Goal: Task Accomplishment & Management: Complete application form

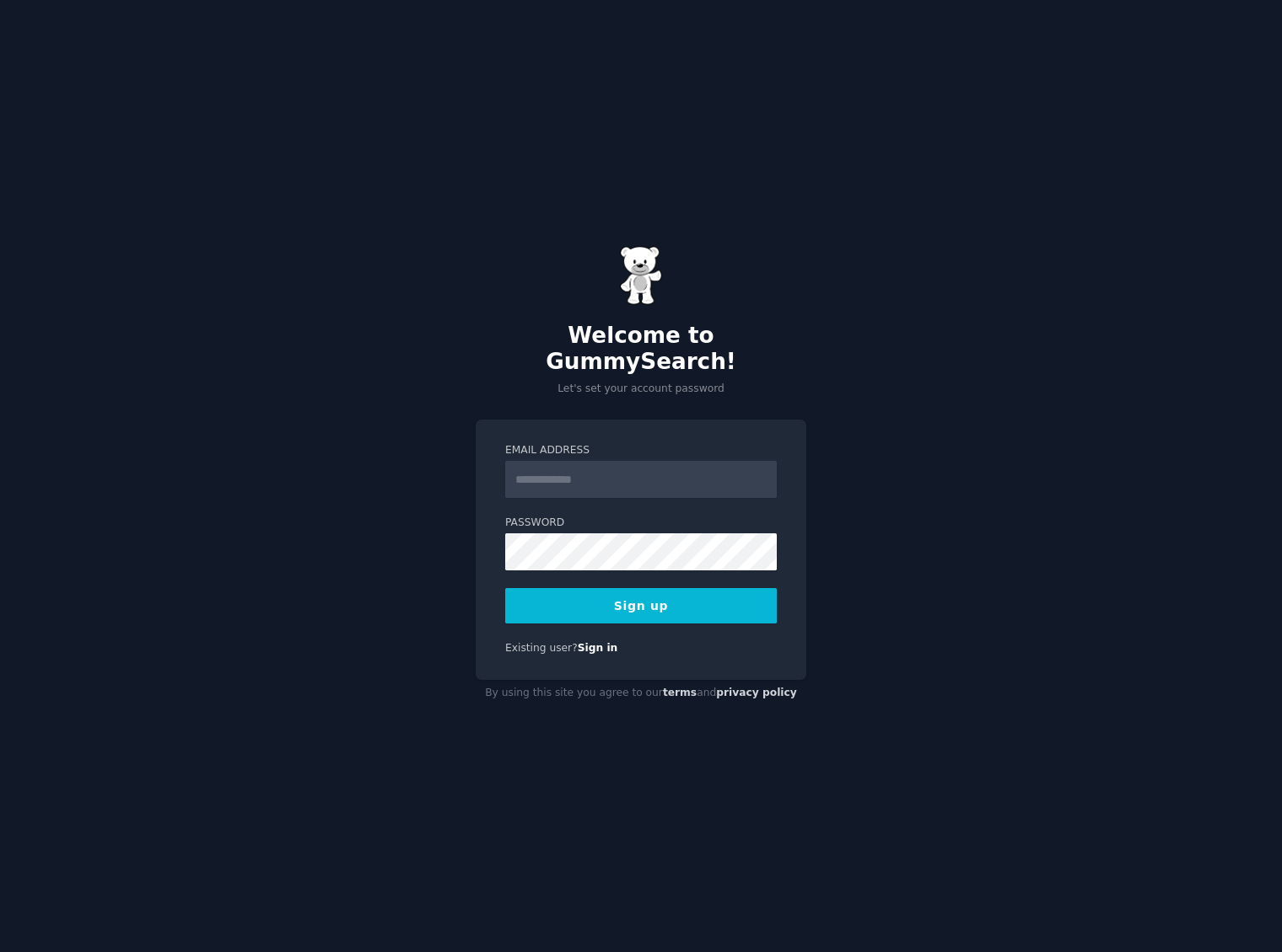
click at [546, 468] on input "Email Address" at bounding box center [641, 480] width 271 height 37
type input "**********"
click at [471, 537] on div "**********" at bounding box center [641, 476] width 1282 height 952
click at [594, 598] on button "Sign up" at bounding box center [641, 606] width 271 height 35
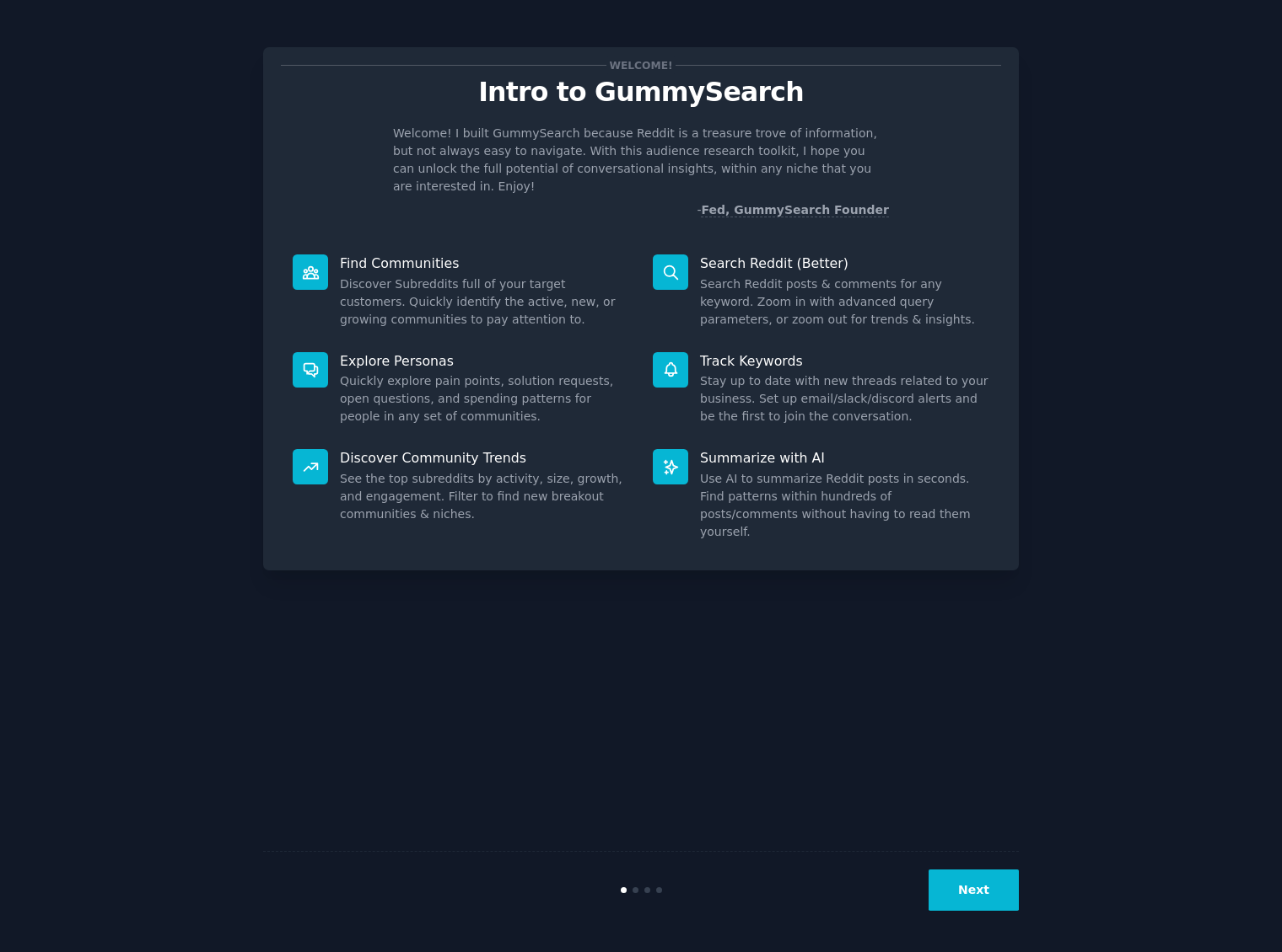
click at [637, 888] on div at bounding box center [641, 890] width 253 height 6
click at [637, 893] on div at bounding box center [635, 890] width 6 height 6
click at [986, 894] on button "Next" at bounding box center [974, 890] width 90 height 42
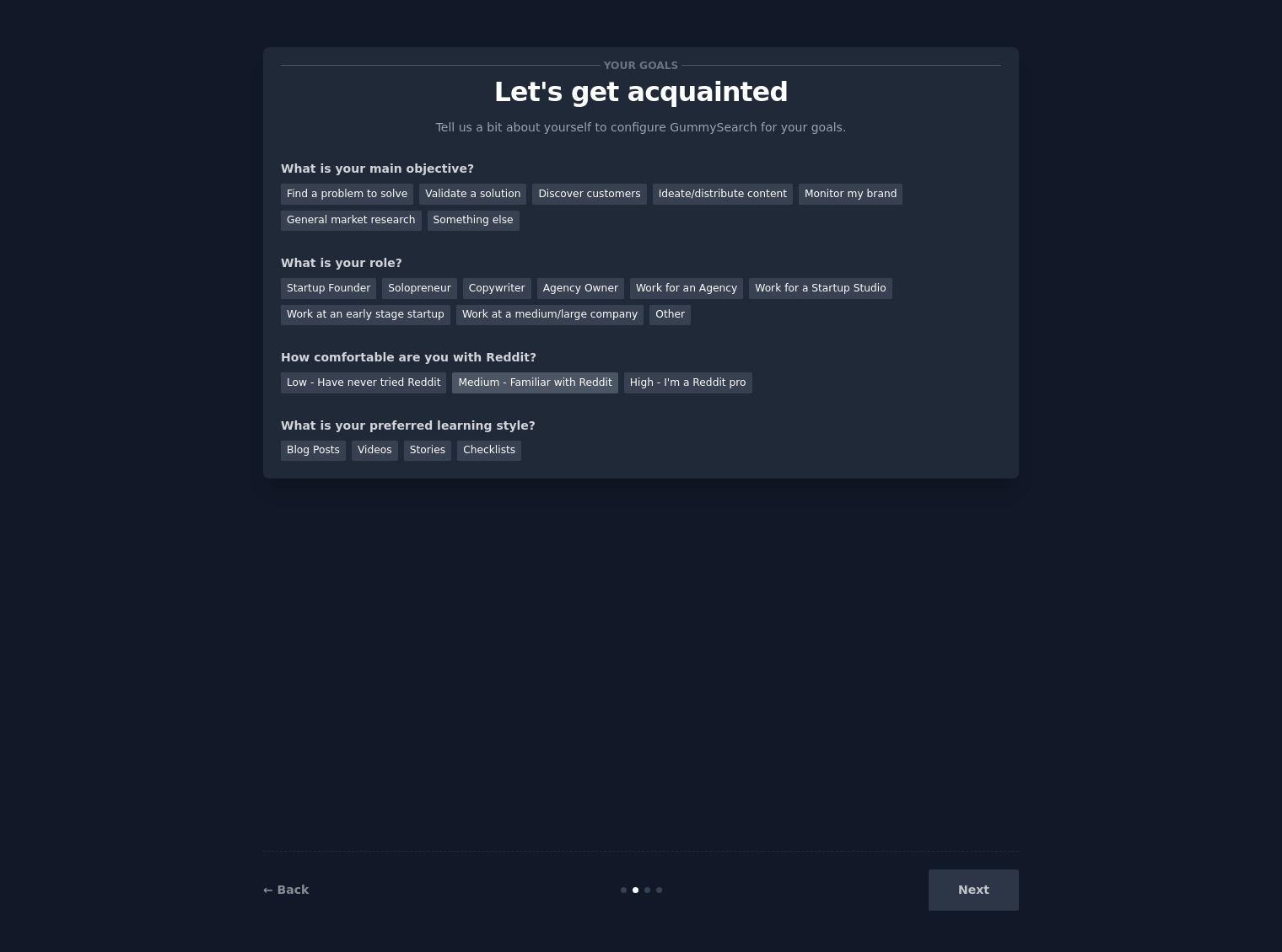
click at [568, 381] on div "Medium - Familiar with Reddit" at bounding box center [534, 383] width 166 height 21
click at [380, 224] on div "General market research" at bounding box center [351, 221] width 141 height 21
click at [544, 192] on div "Discover customers" at bounding box center [589, 194] width 113 height 21
click at [549, 194] on div "Discover customers" at bounding box center [589, 194] width 113 height 21
click at [429, 224] on div "Something else" at bounding box center [474, 221] width 92 height 21
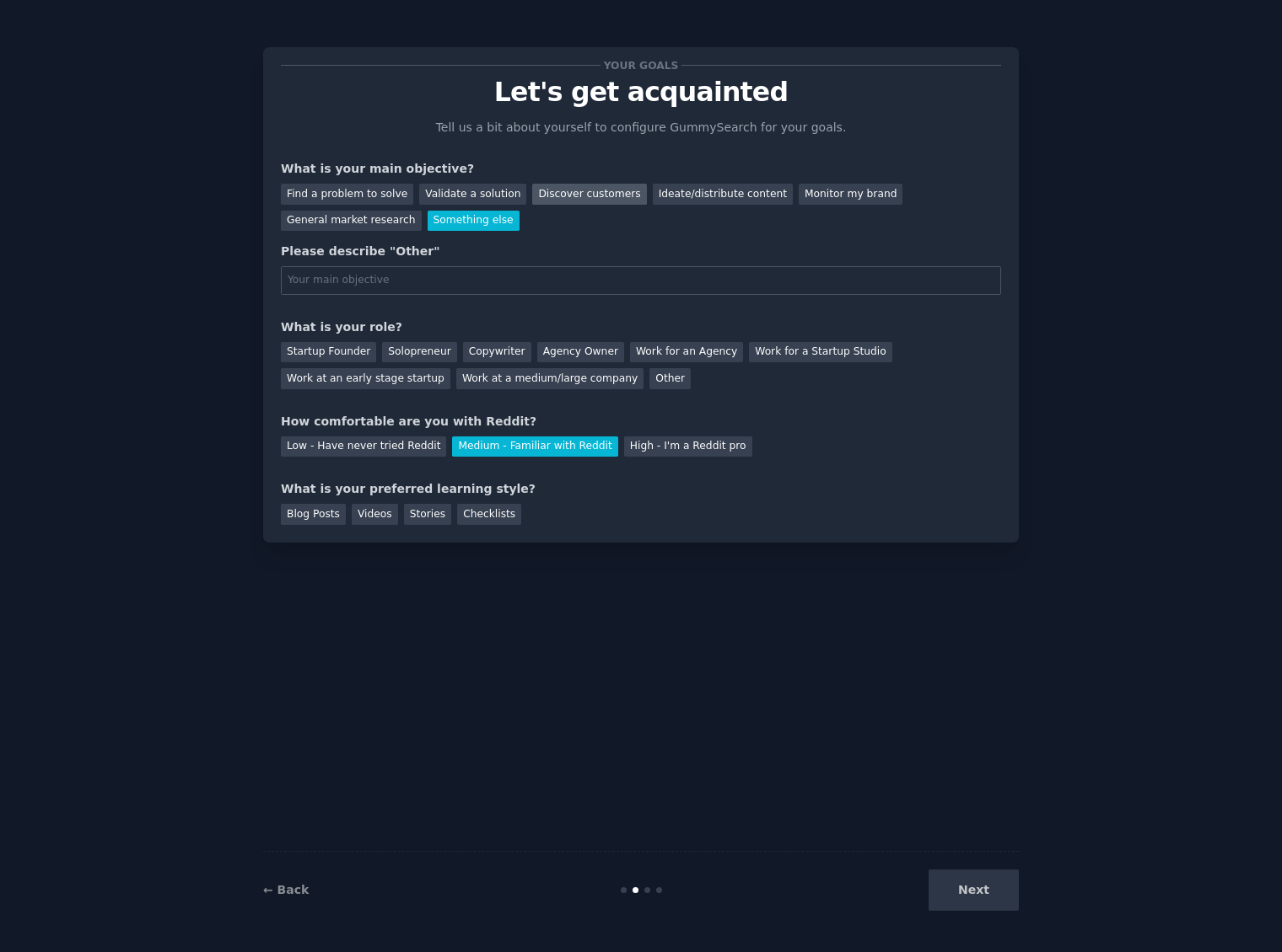
click at [545, 194] on div "Discover customers" at bounding box center [589, 194] width 113 height 21
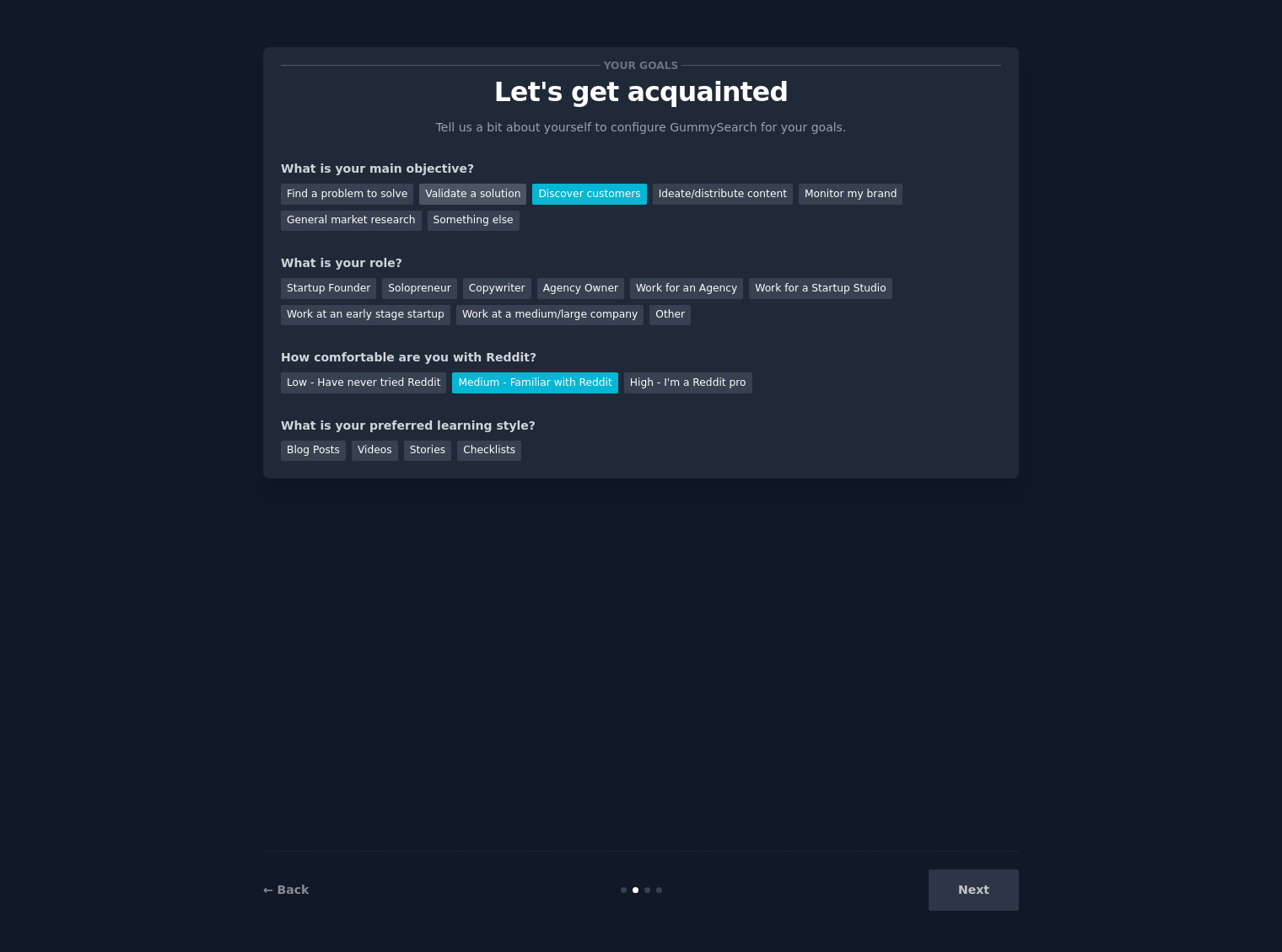
click at [463, 200] on div "Validate a solution" at bounding box center [472, 194] width 107 height 21
click at [973, 892] on div "Next" at bounding box center [892, 890] width 253 height 42
drag, startPoint x: 412, startPoint y: 288, endPoint x: 412, endPoint y: 300, distance: 12.0
click at [412, 288] on div "Solopreneur" at bounding box center [419, 289] width 74 height 21
click at [320, 446] on div "Blog Posts" at bounding box center [313, 452] width 65 height 21
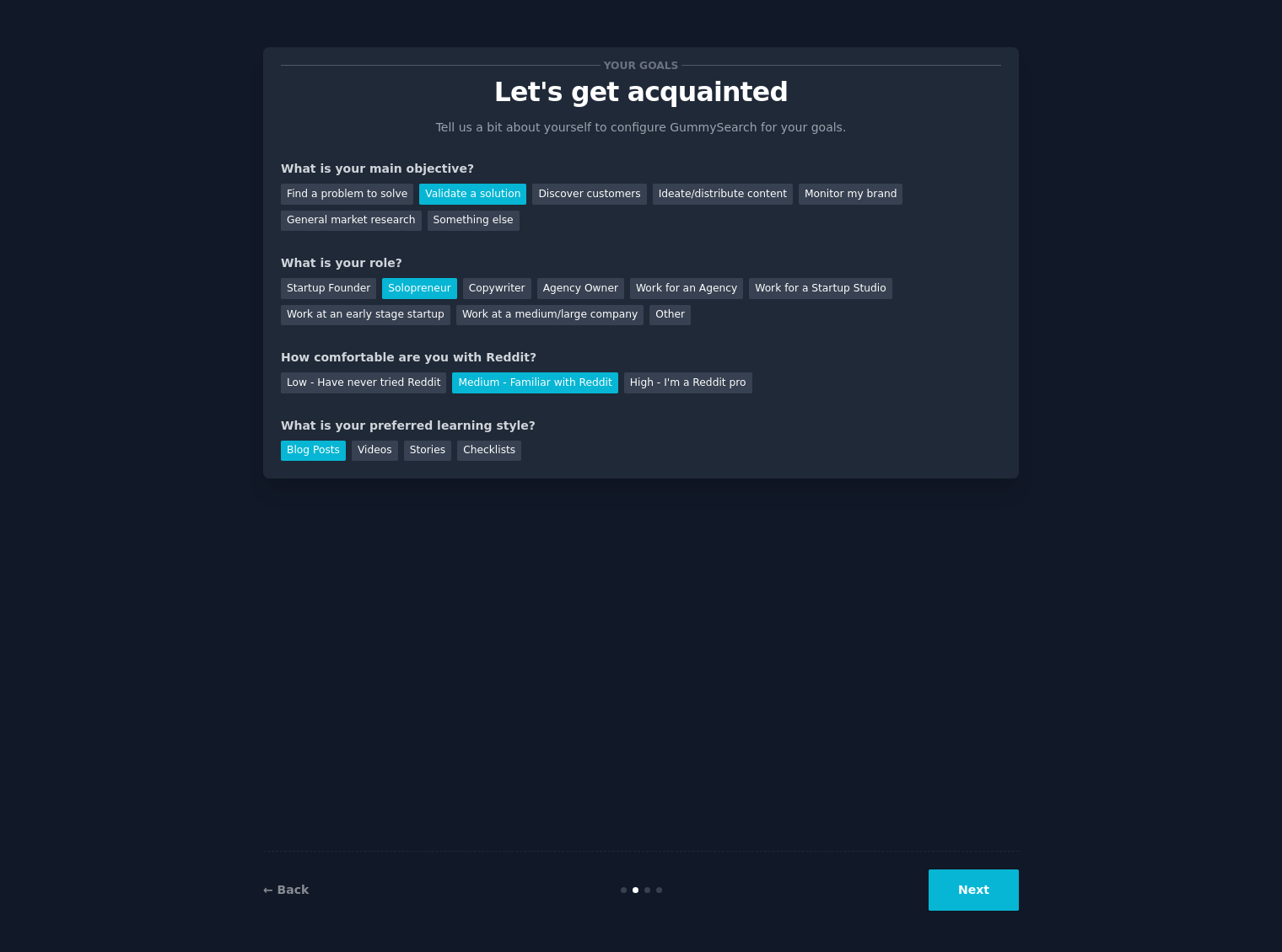
click at [992, 902] on button "Next" at bounding box center [974, 890] width 90 height 42
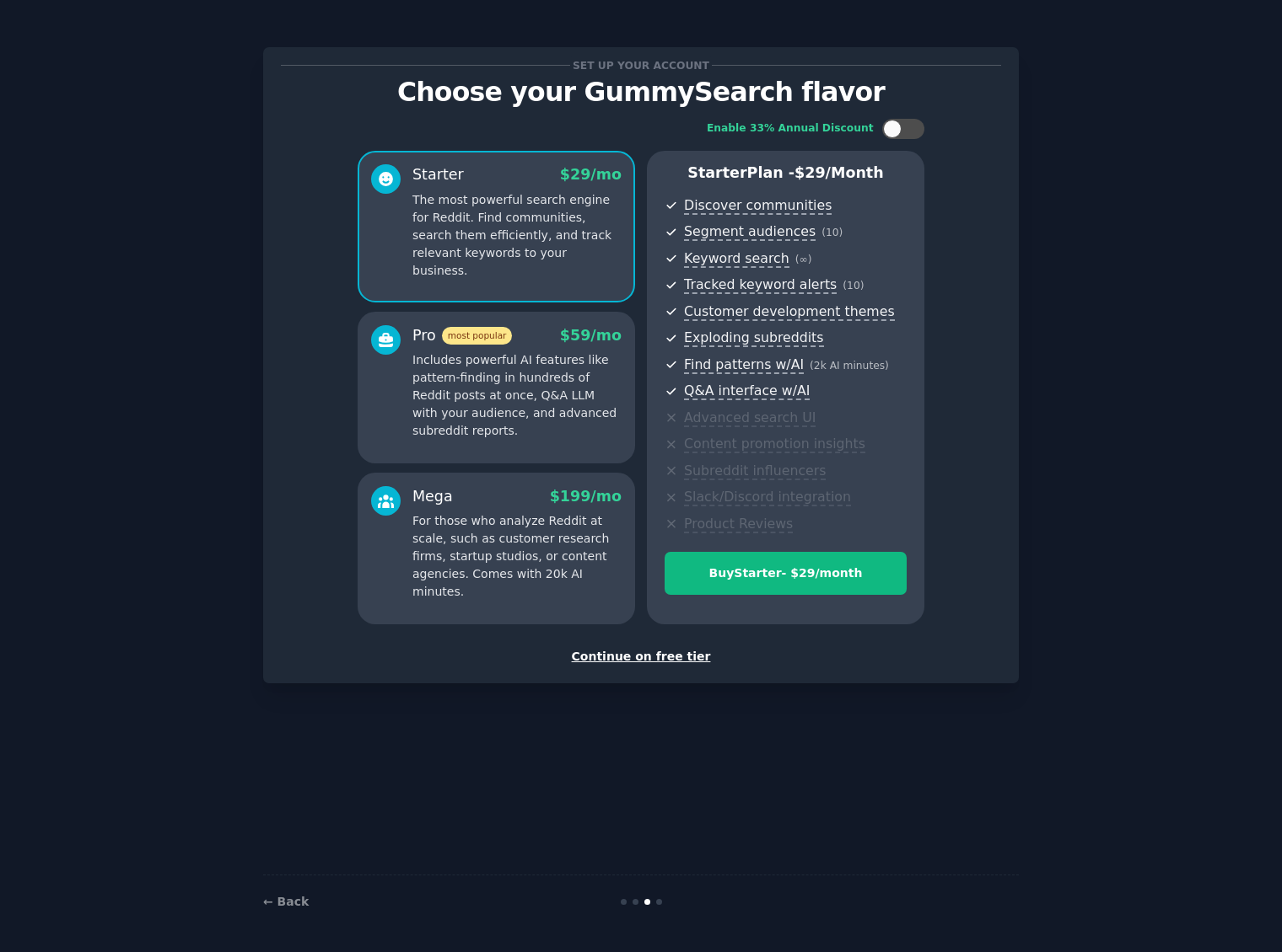
click at [659, 655] on div "Continue on free tier" at bounding box center [641, 657] width 720 height 18
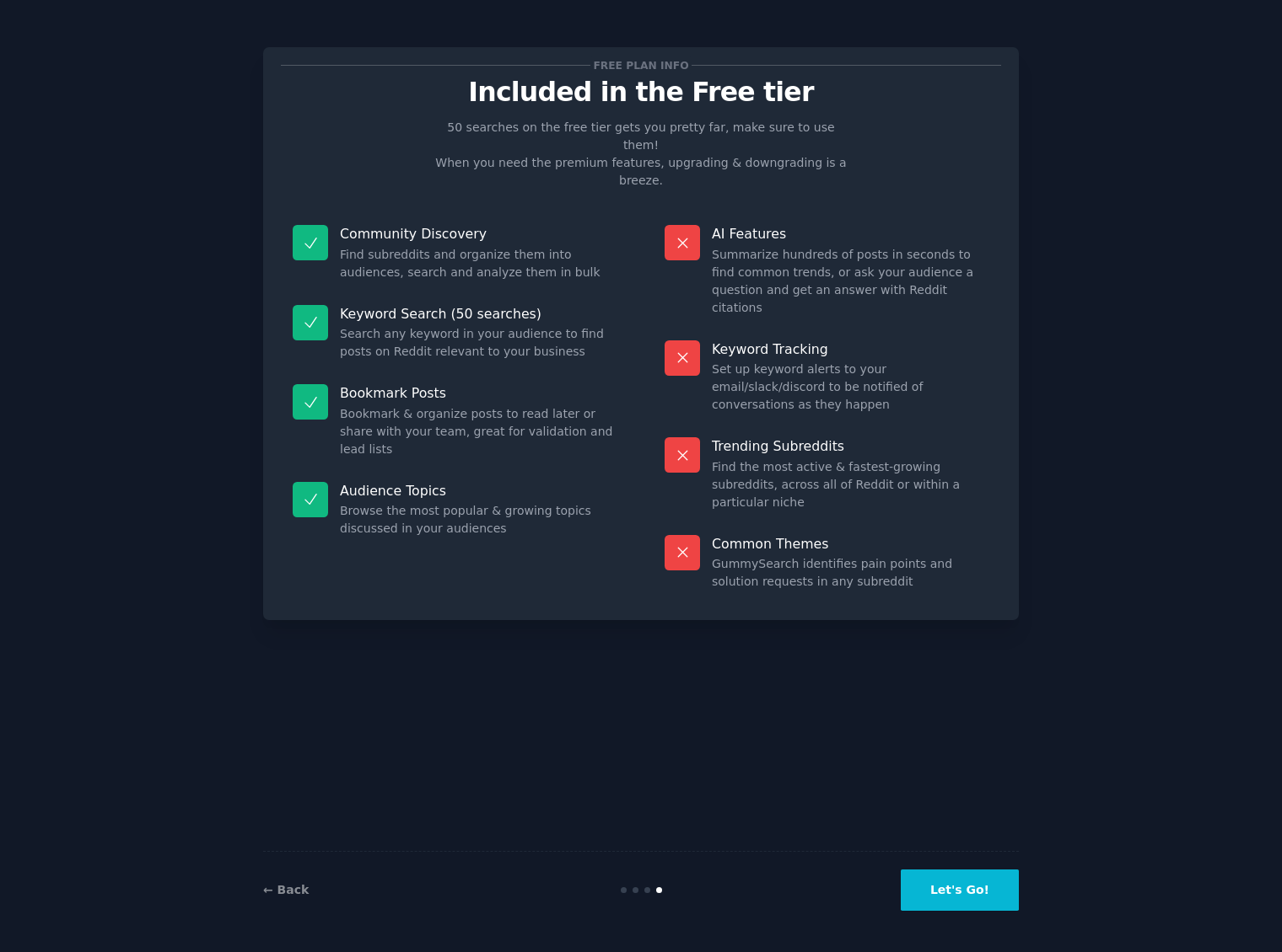
click at [982, 883] on button "Let's Go!" at bounding box center [959, 890] width 118 height 42
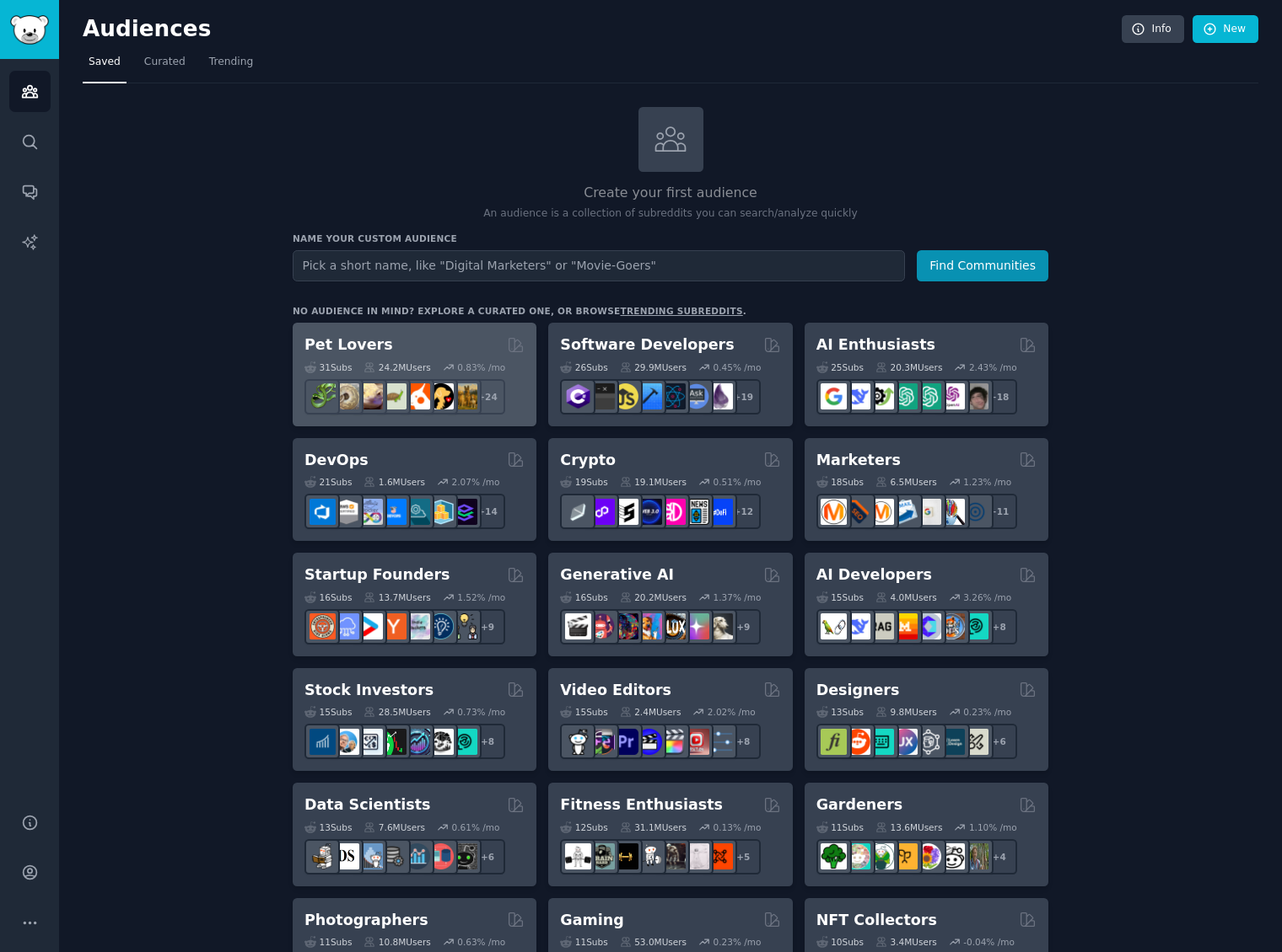
click at [398, 349] on div "Pet Lovers" at bounding box center [415, 345] width 220 height 21
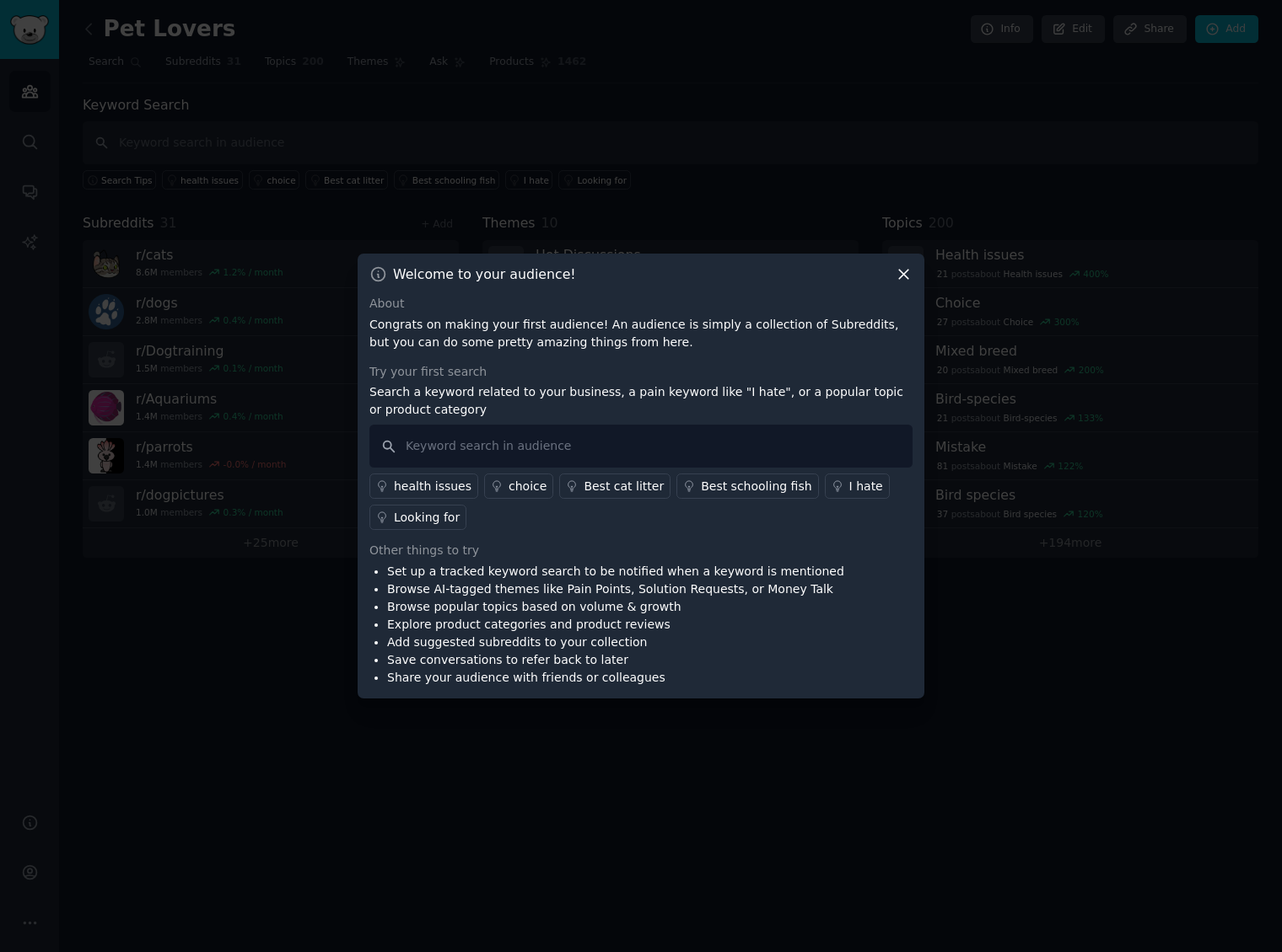
click at [849, 491] on div "I hate" at bounding box center [866, 487] width 34 height 18
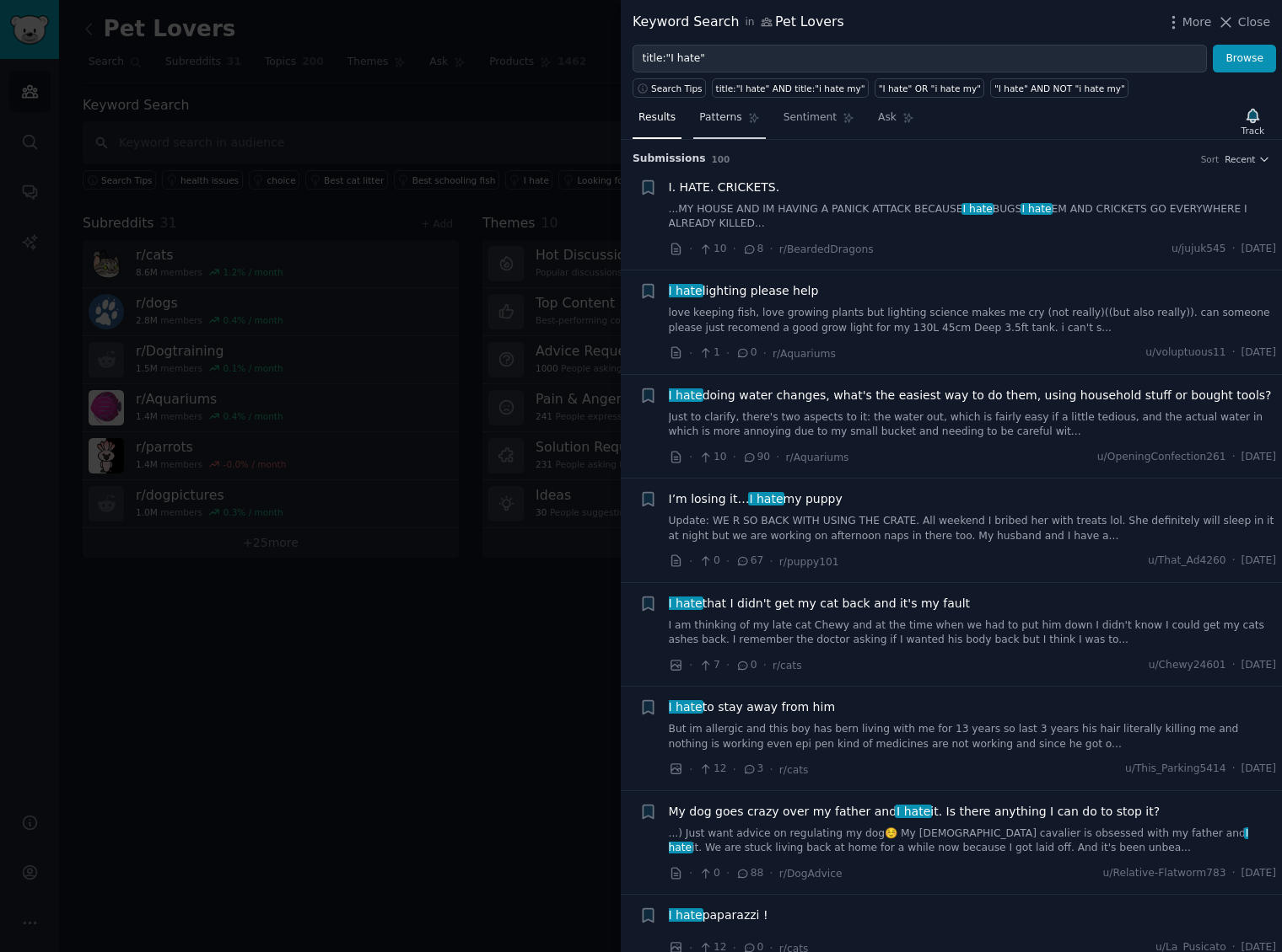
click at [718, 120] on span "Patterns" at bounding box center [720, 118] width 43 height 15
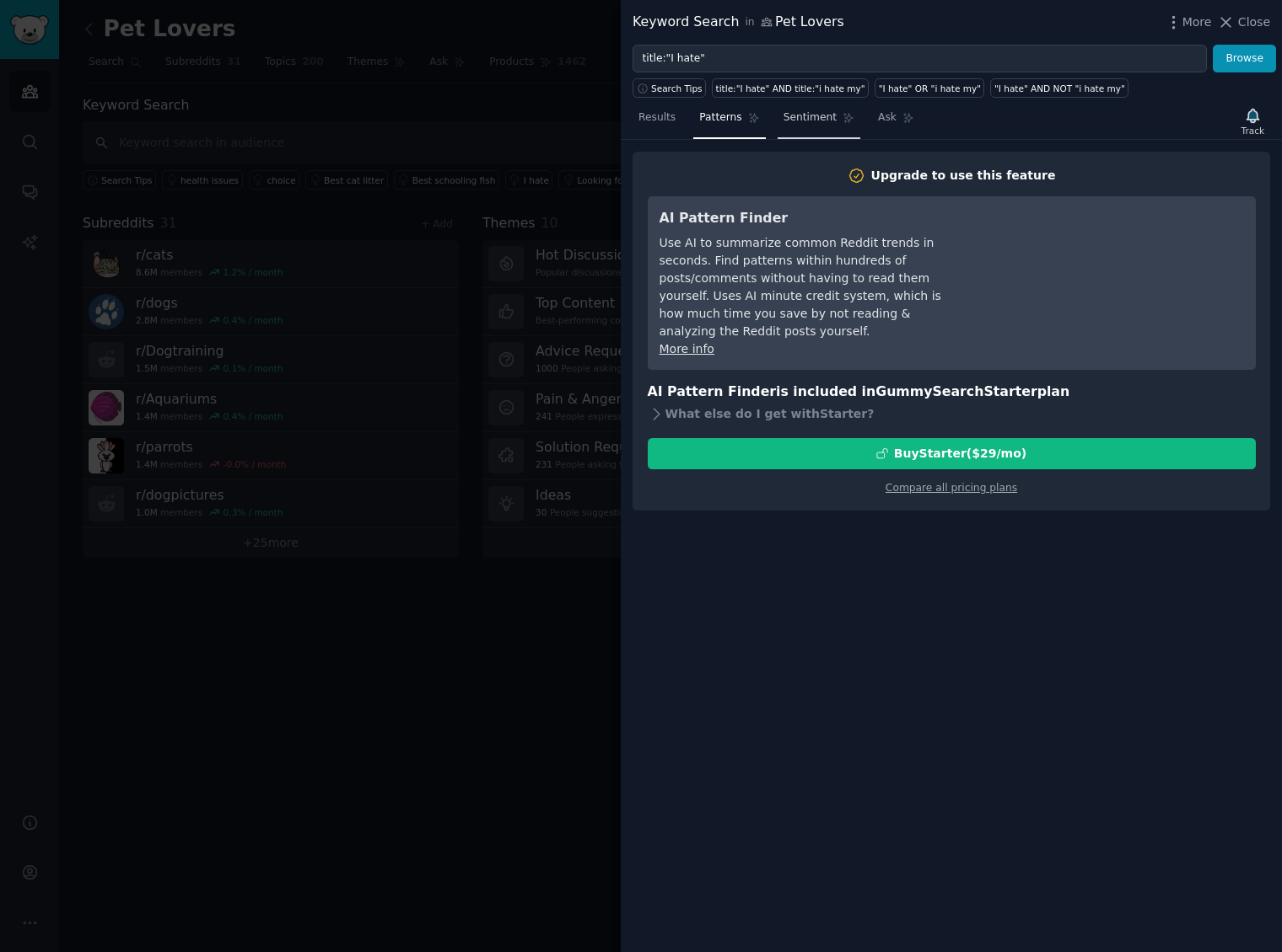
click at [790, 113] on span "Sentiment" at bounding box center [810, 118] width 53 height 15
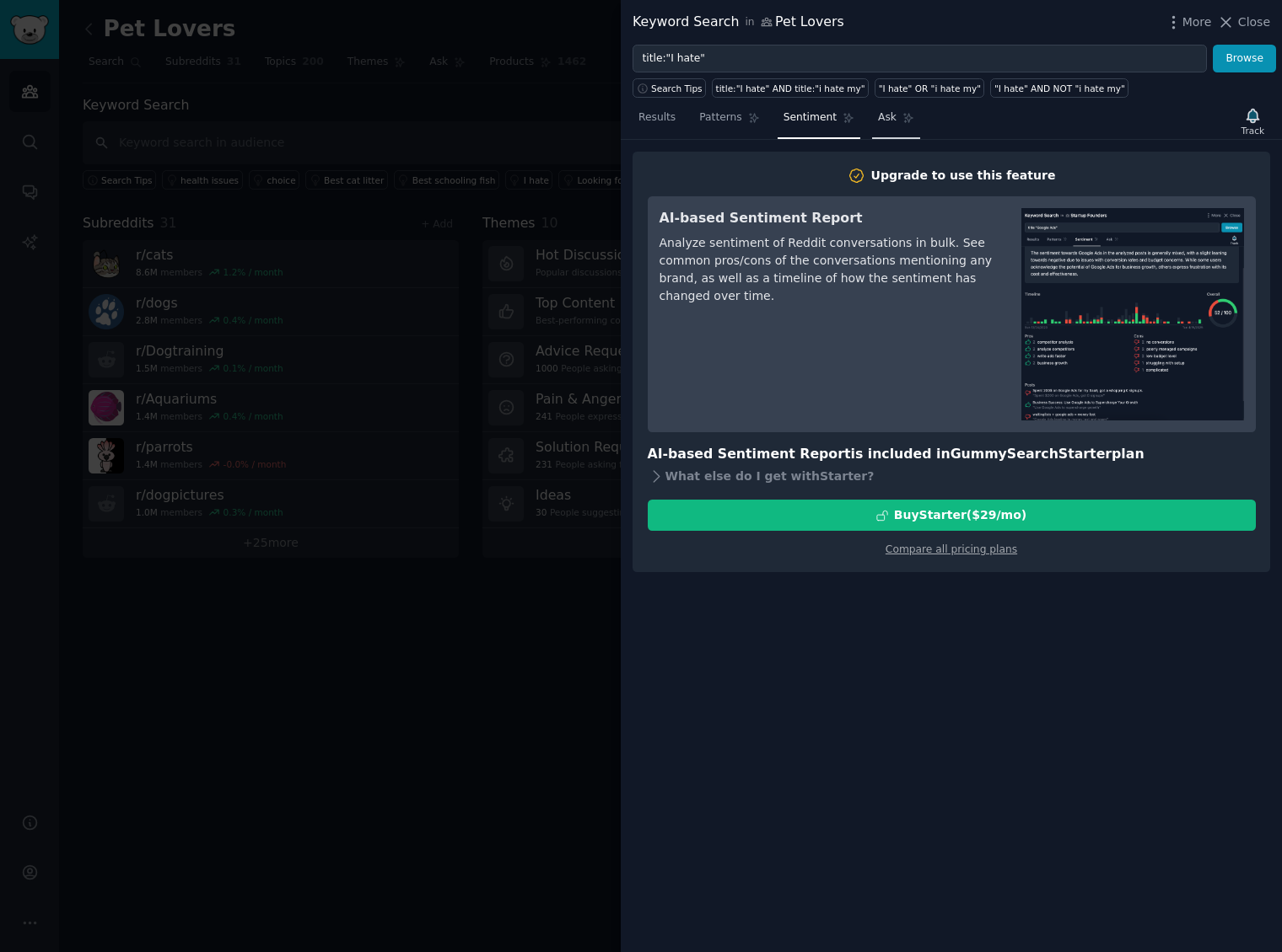
click at [888, 118] on span "Ask" at bounding box center [887, 118] width 19 height 15
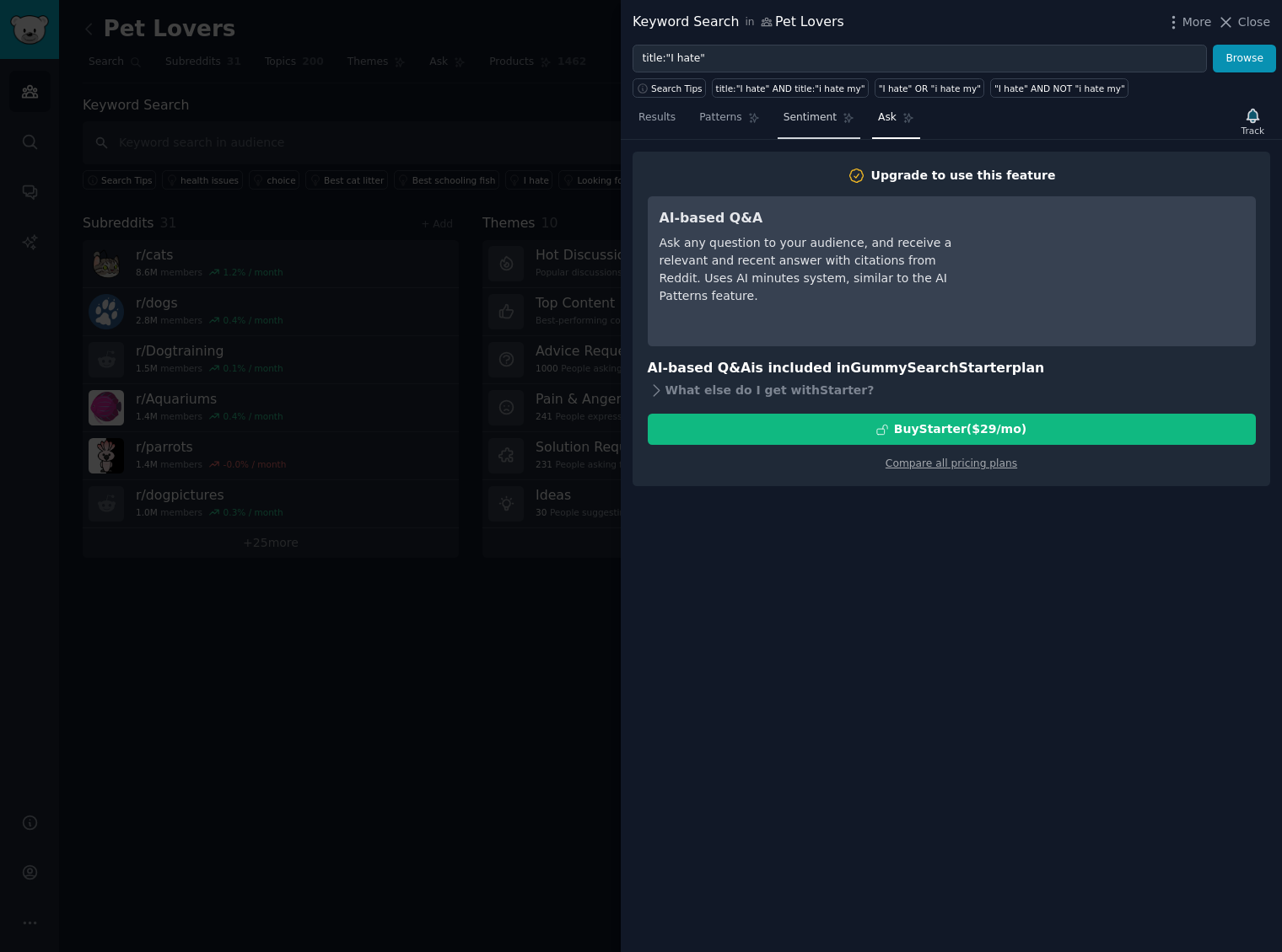
click at [815, 116] on span "Sentiment" at bounding box center [810, 118] width 53 height 15
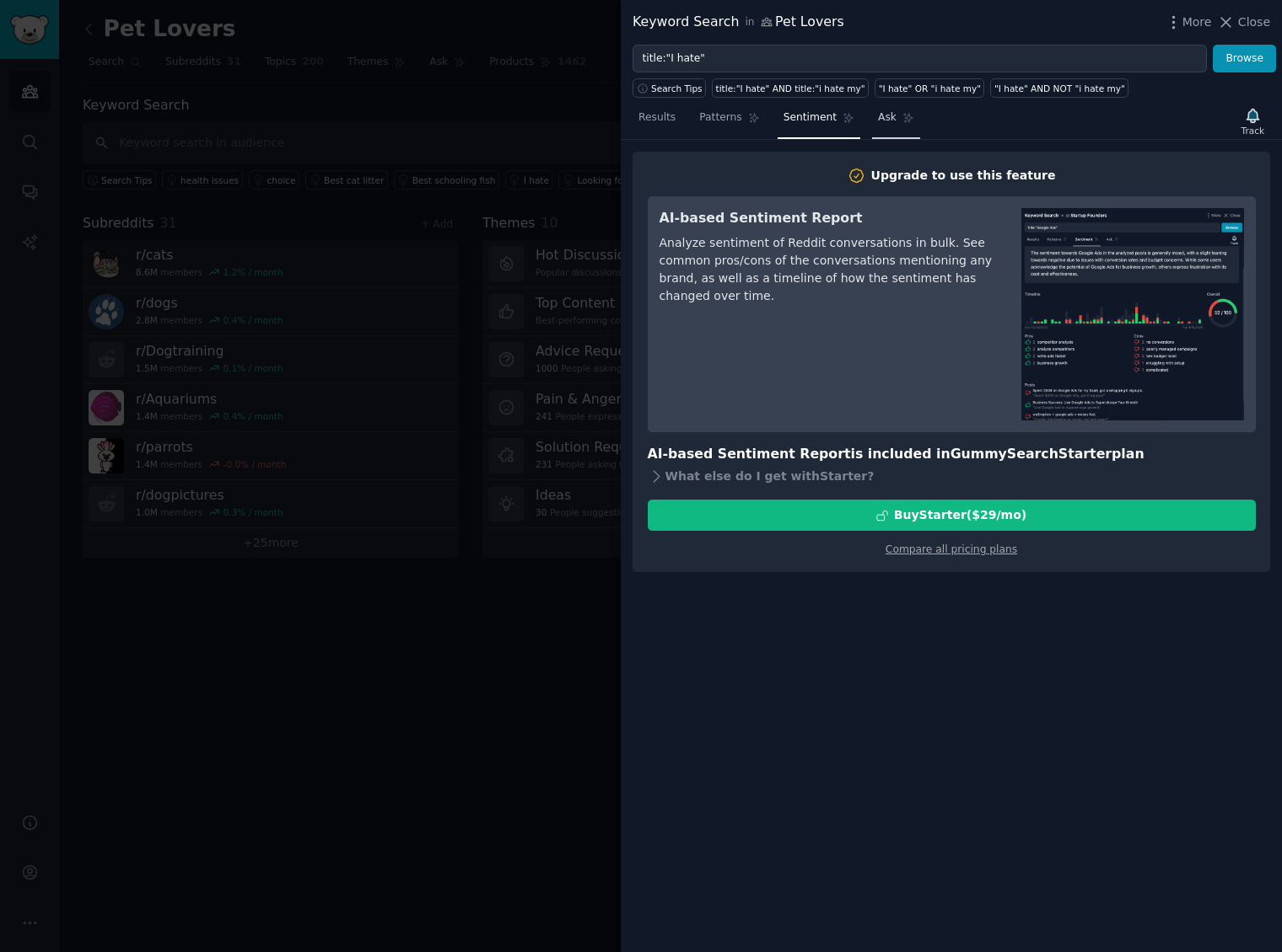
click at [884, 125] on link "Ask" at bounding box center [896, 121] width 48 height 35
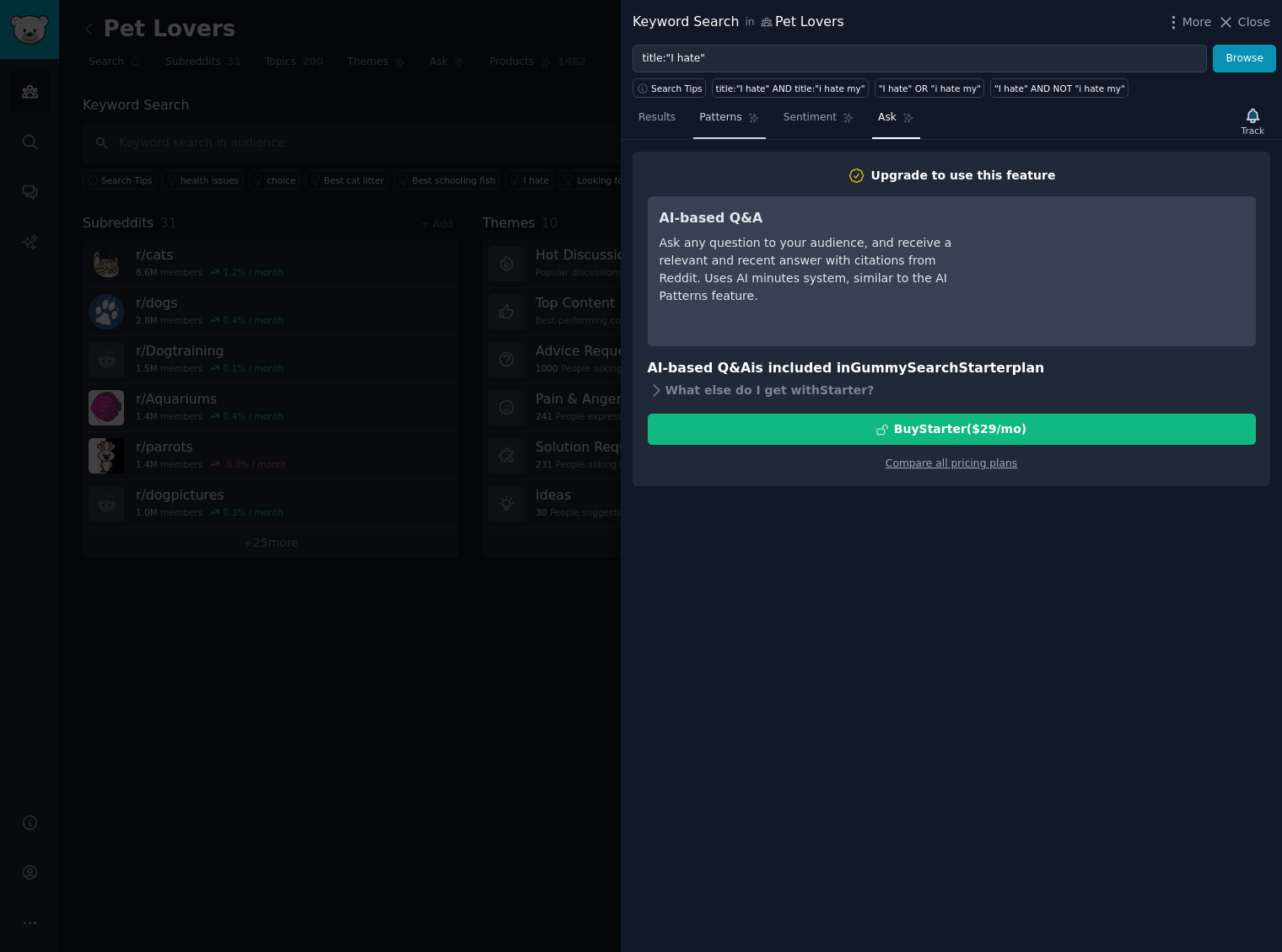
click at [736, 123] on span "Patterns" at bounding box center [720, 118] width 43 height 15
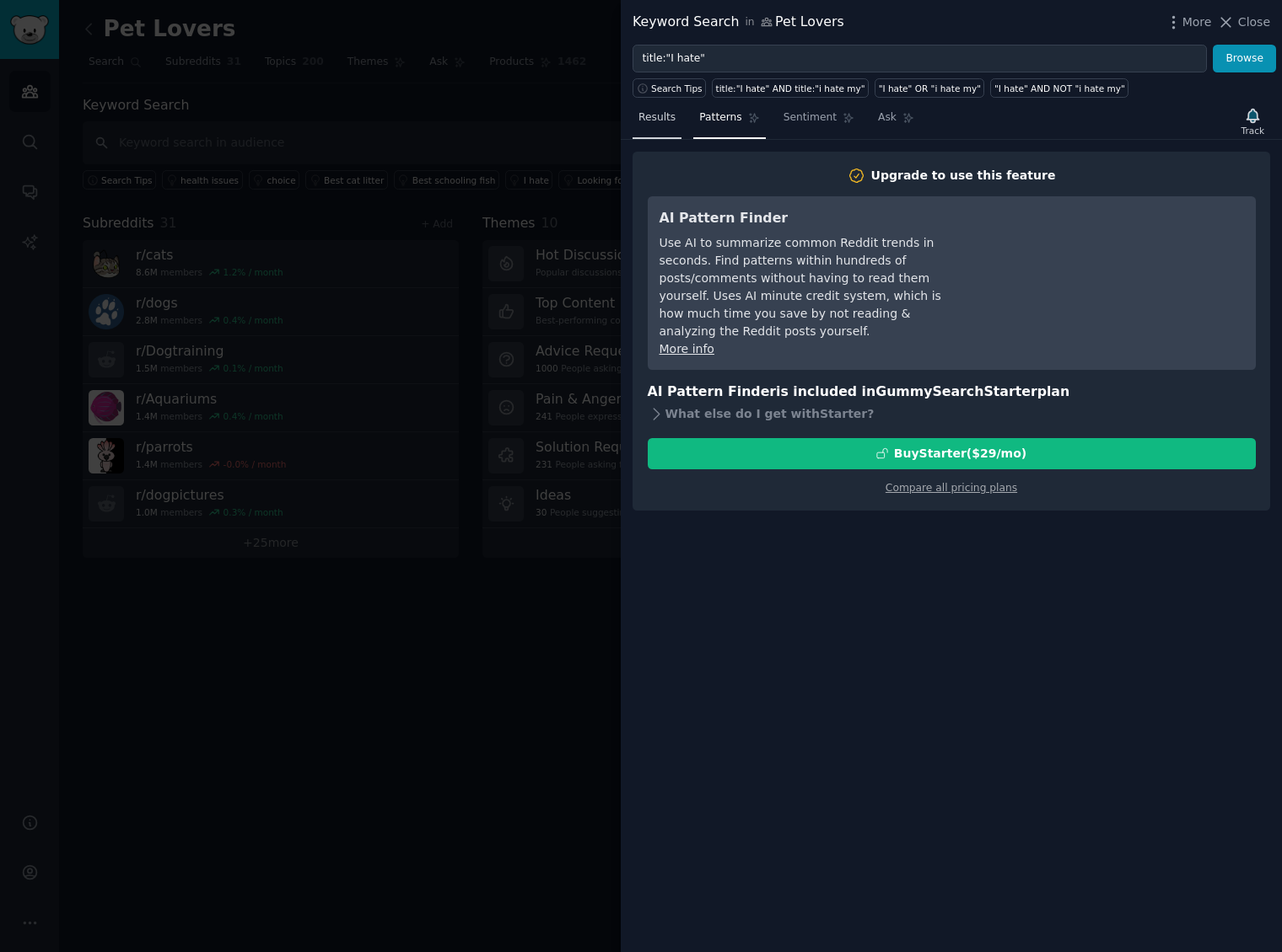
click at [660, 114] on span "Results" at bounding box center [657, 118] width 37 height 15
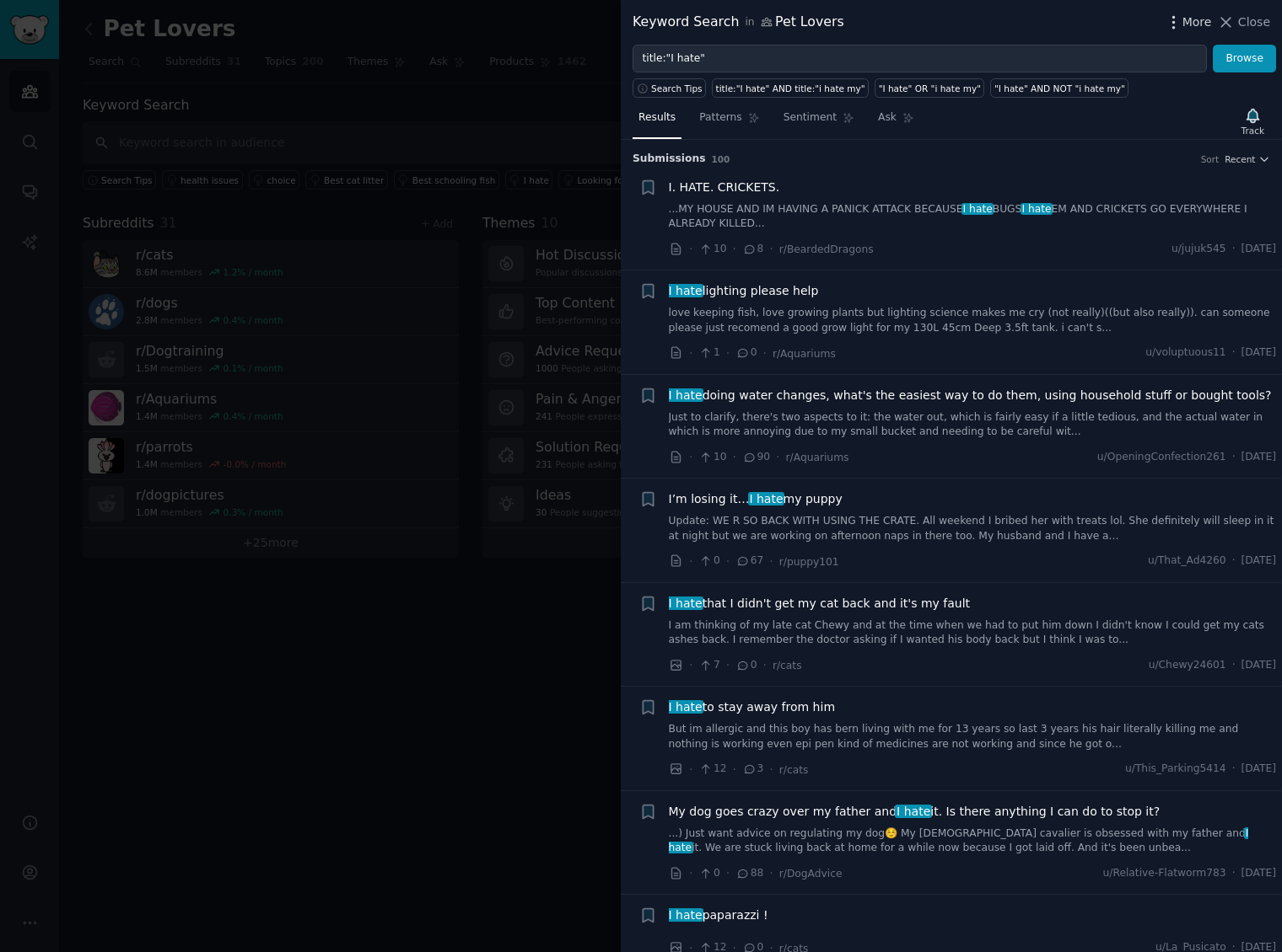
click at [1181, 27] on icon "button" at bounding box center [1173, 22] width 18 height 18
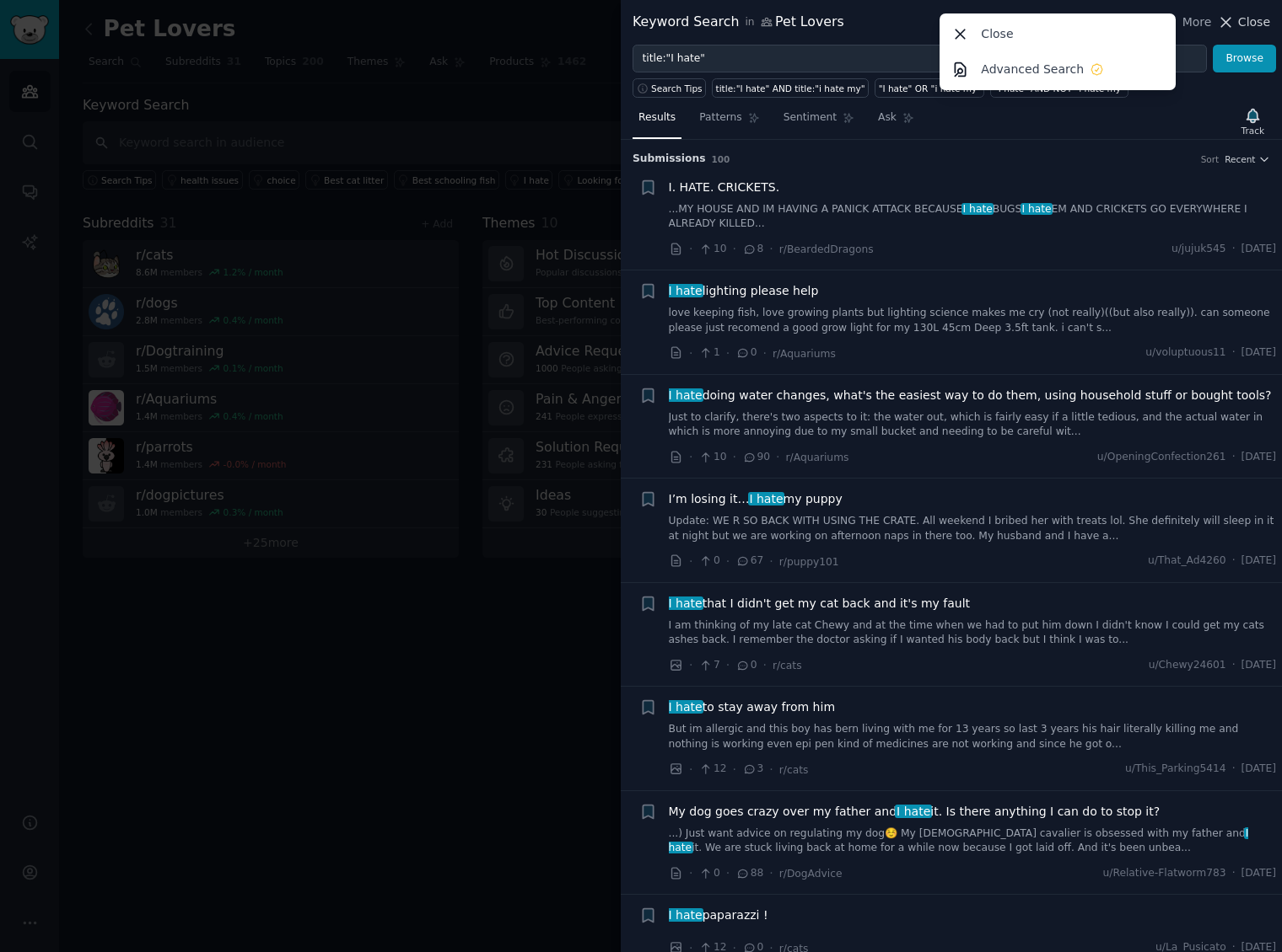
click at [1250, 21] on span "Close" at bounding box center [1254, 22] width 32 height 18
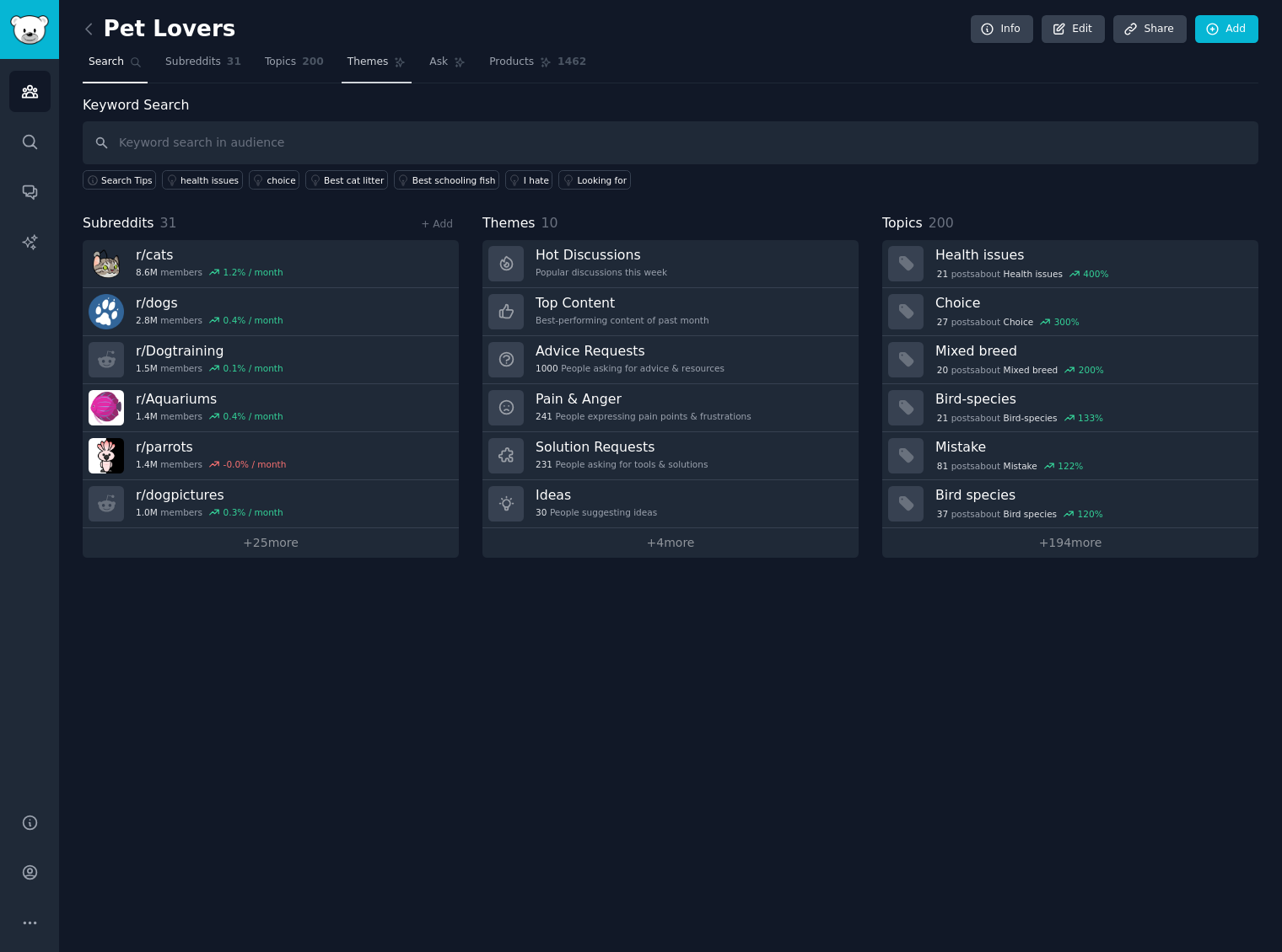
click at [351, 63] on span "Themes" at bounding box center [368, 62] width 42 height 15
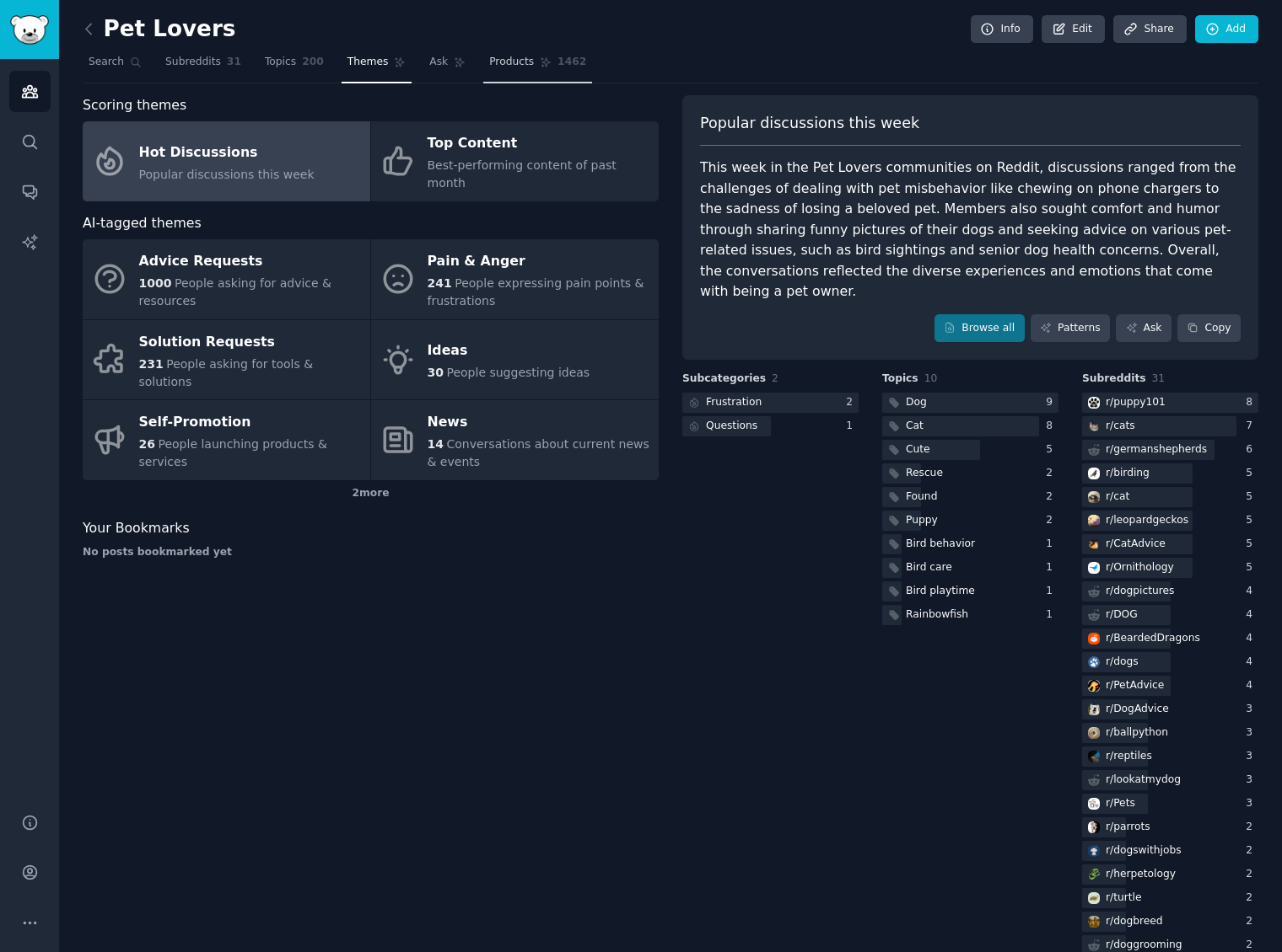
click at [524, 49] on link "Products 1462" at bounding box center [537, 66] width 109 height 35
